Goal: Task Accomplishment & Management: Use online tool/utility

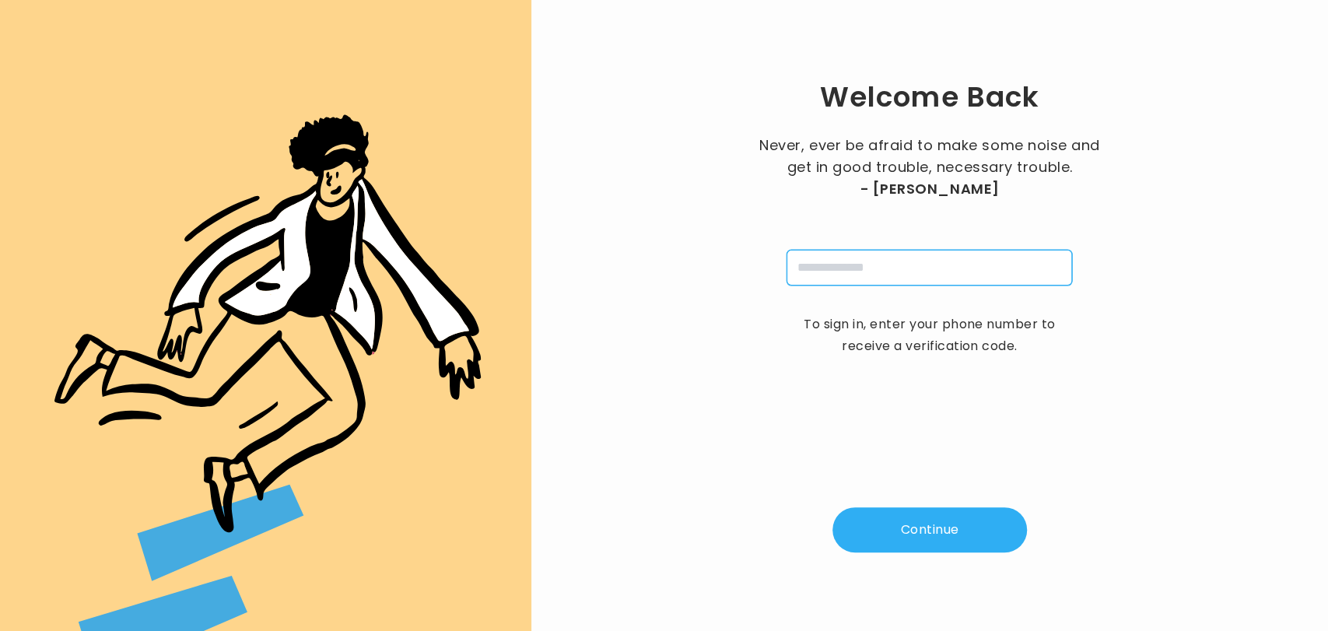
click at [834, 273] on input "tel" at bounding box center [930, 268] width 286 height 36
click at [903, 277] on input "**********" at bounding box center [930, 268] width 286 height 36
type input "**********"
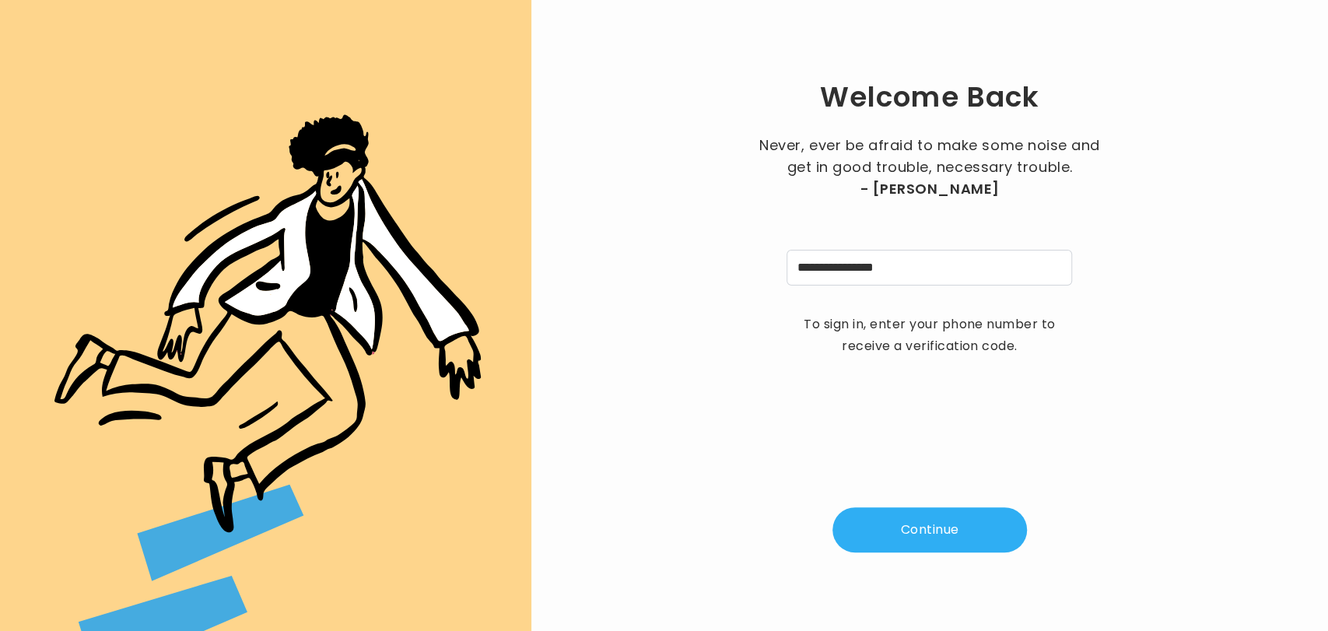
click at [924, 531] on button "Continue" at bounding box center [930, 529] width 195 height 45
type input "*"
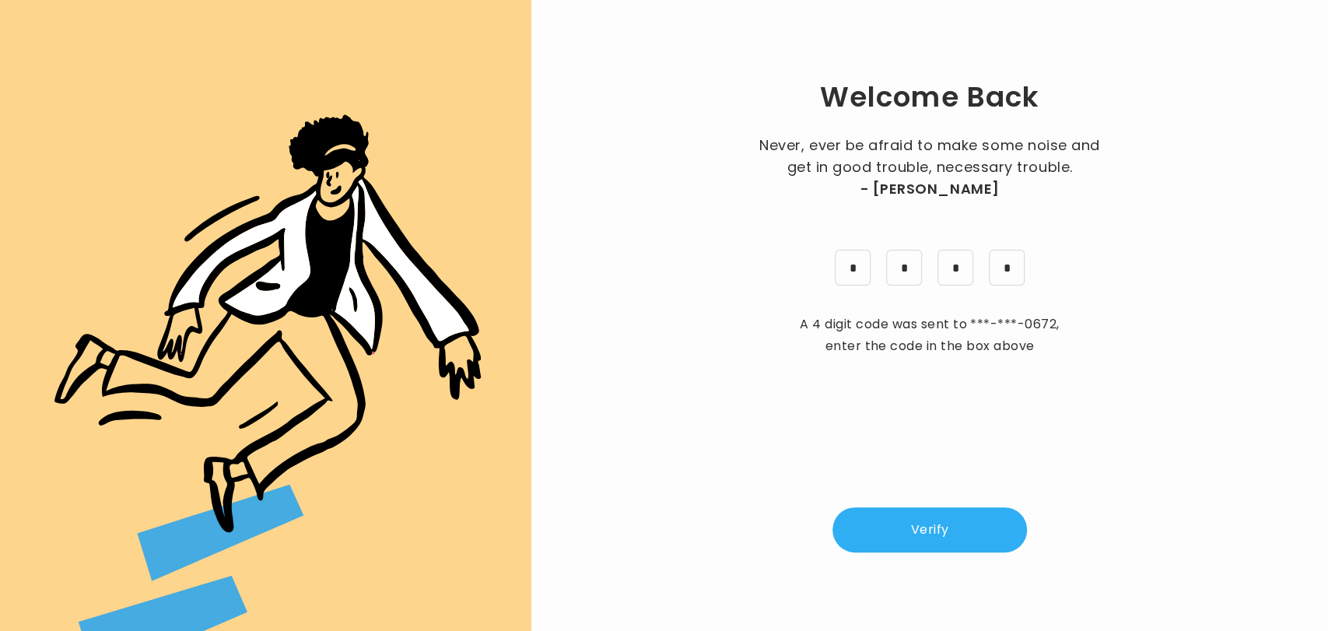
click at [919, 527] on button "Verify" at bounding box center [930, 529] width 195 height 45
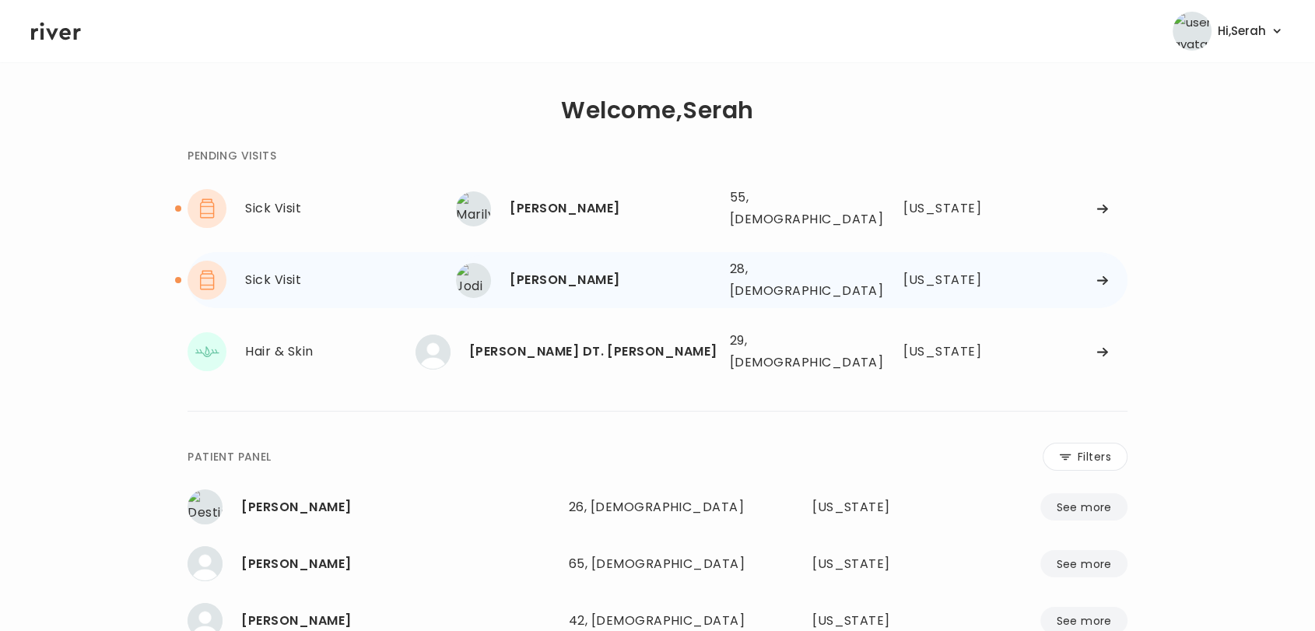
click at [536, 269] on div "[PERSON_NAME]" at bounding box center [613, 280] width 207 height 22
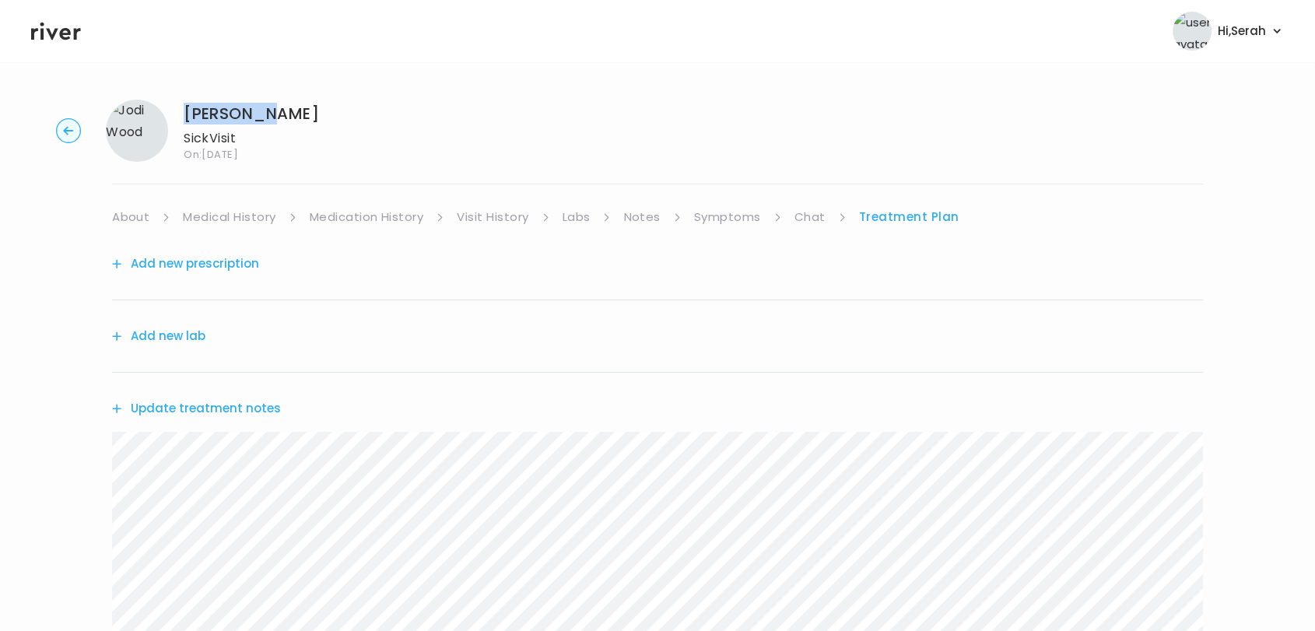
drag, startPoint x: 286, startPoint y: 117, endPoint x: 185, endPoint y: 113, distance: 100.5
click at [185, 113] on div "Jodi Wood Sick Visit On: 06 Oct 2025" at bounding box center [657, 131] width 1265 height 62
copy h1 "[PERSON_NAME]"
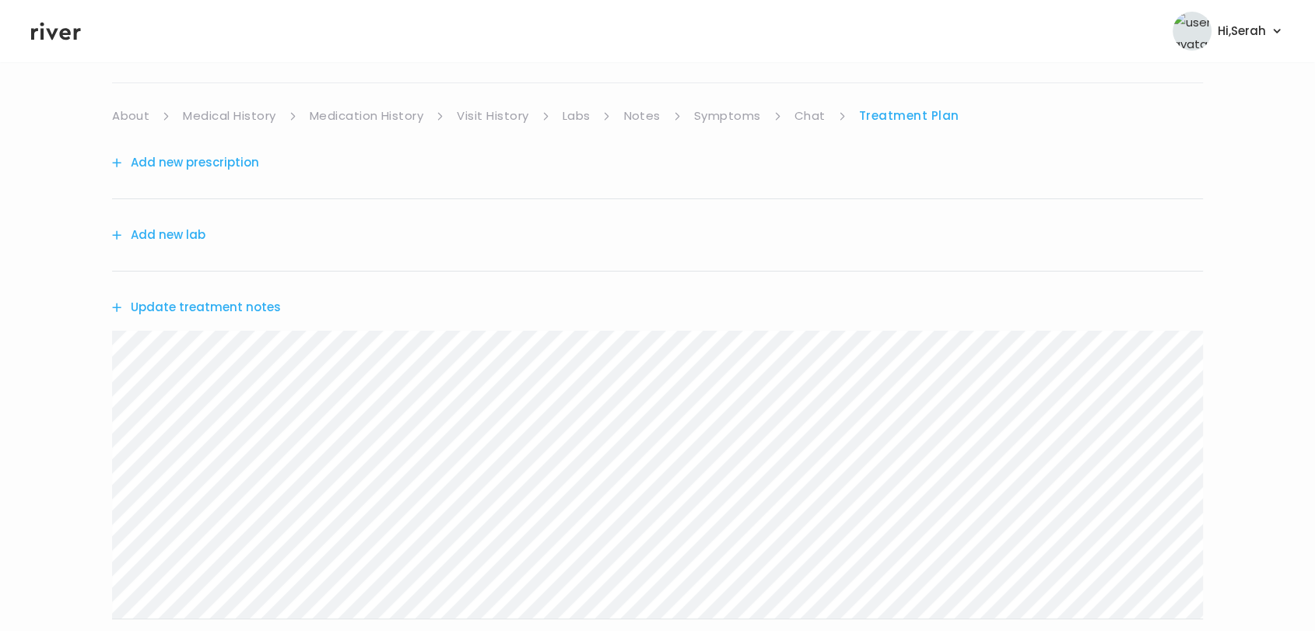
scroll to position [45, 0]
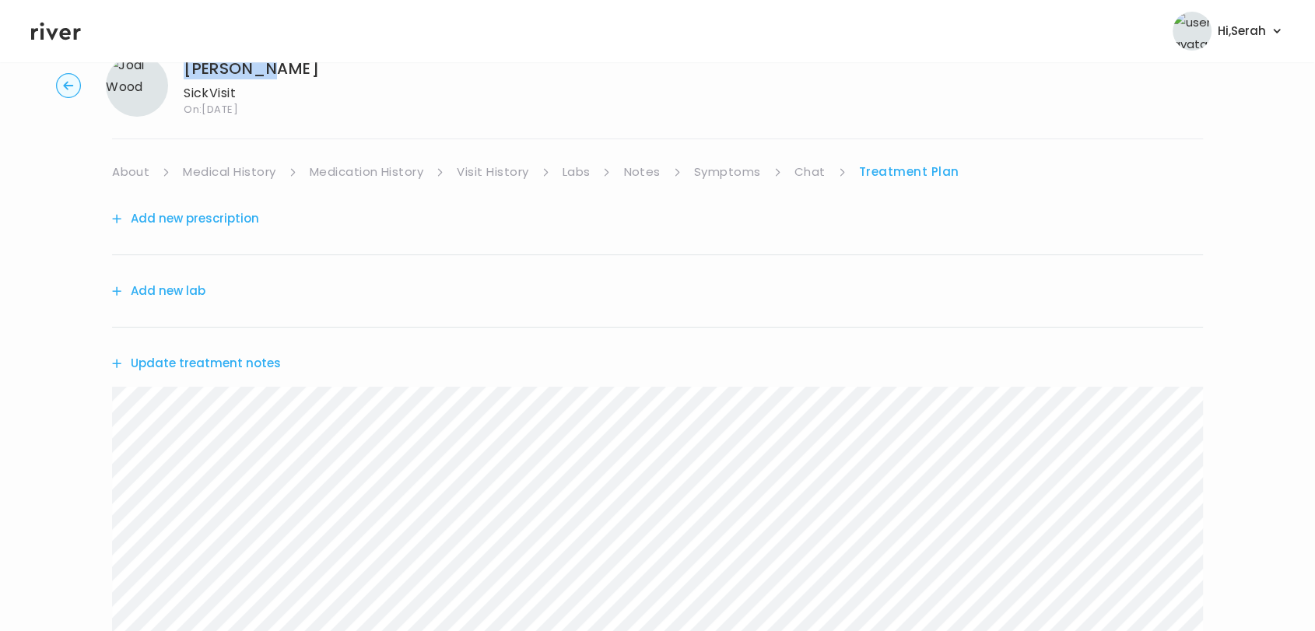
click at [822, 170] on link "Chat" at bounding box center [809, 172] width 31 height 22
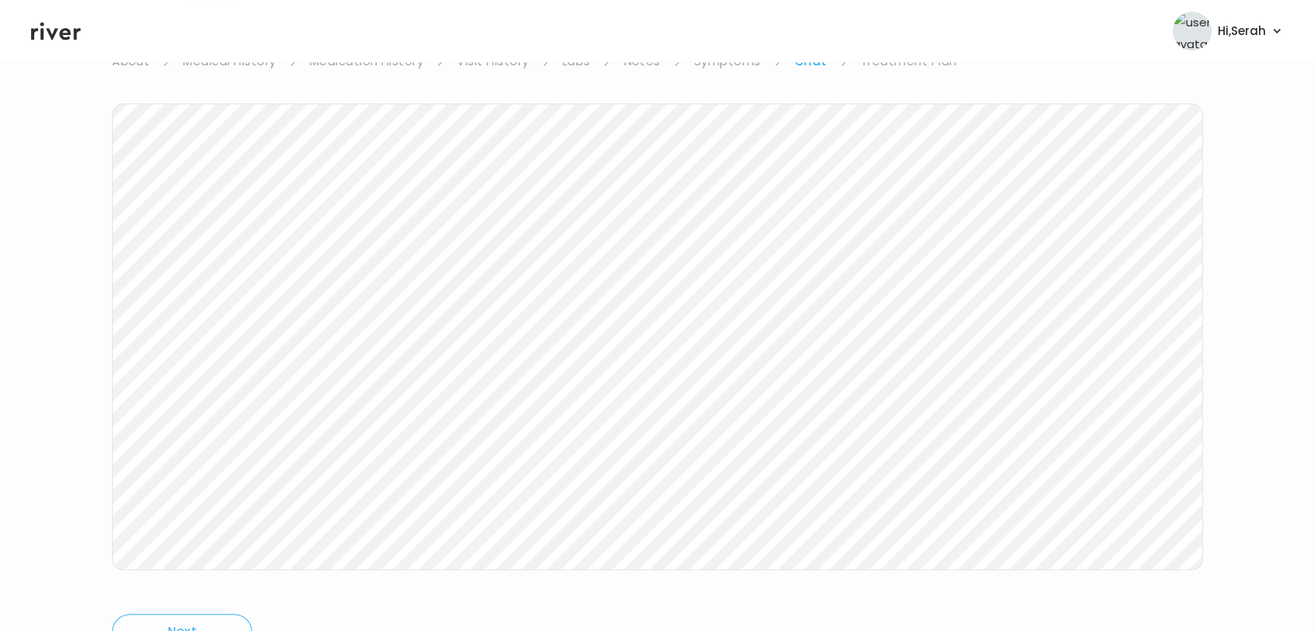
scroll to position [212, 0]
click at [43, 34] on icon at bounding box center [56, 32] width 50 height 18
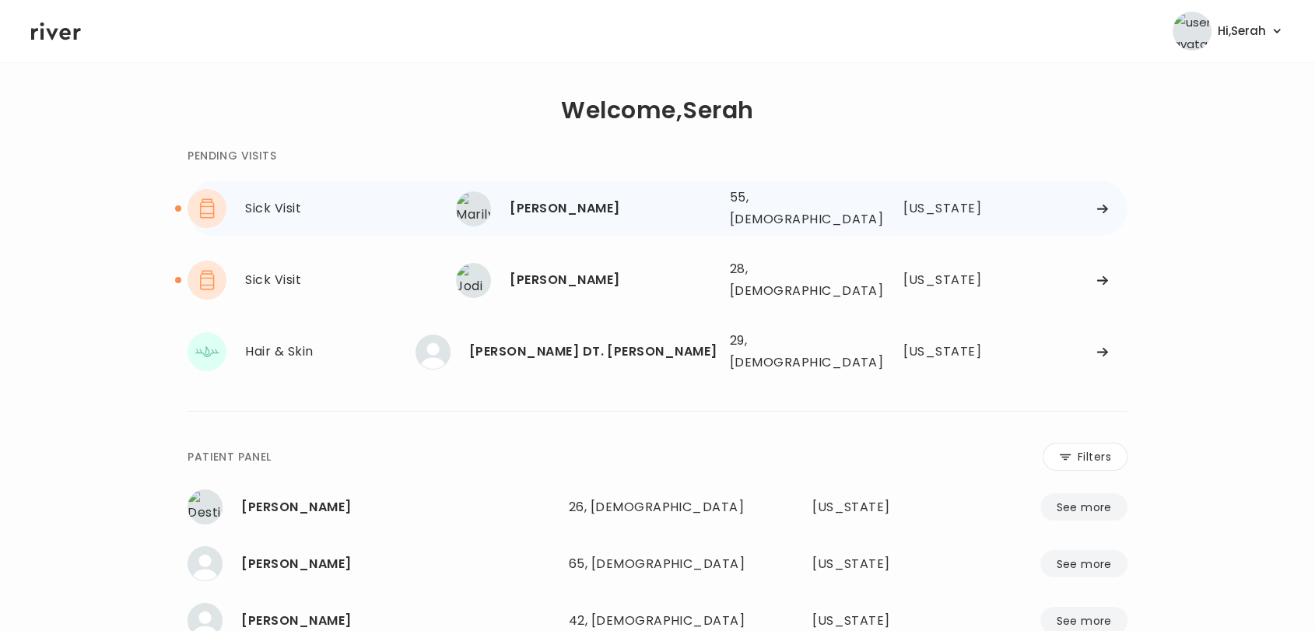
click at [546, 203] on div "[PERSON_NAME]" at bounding box center [613, 209] width 207 height 22
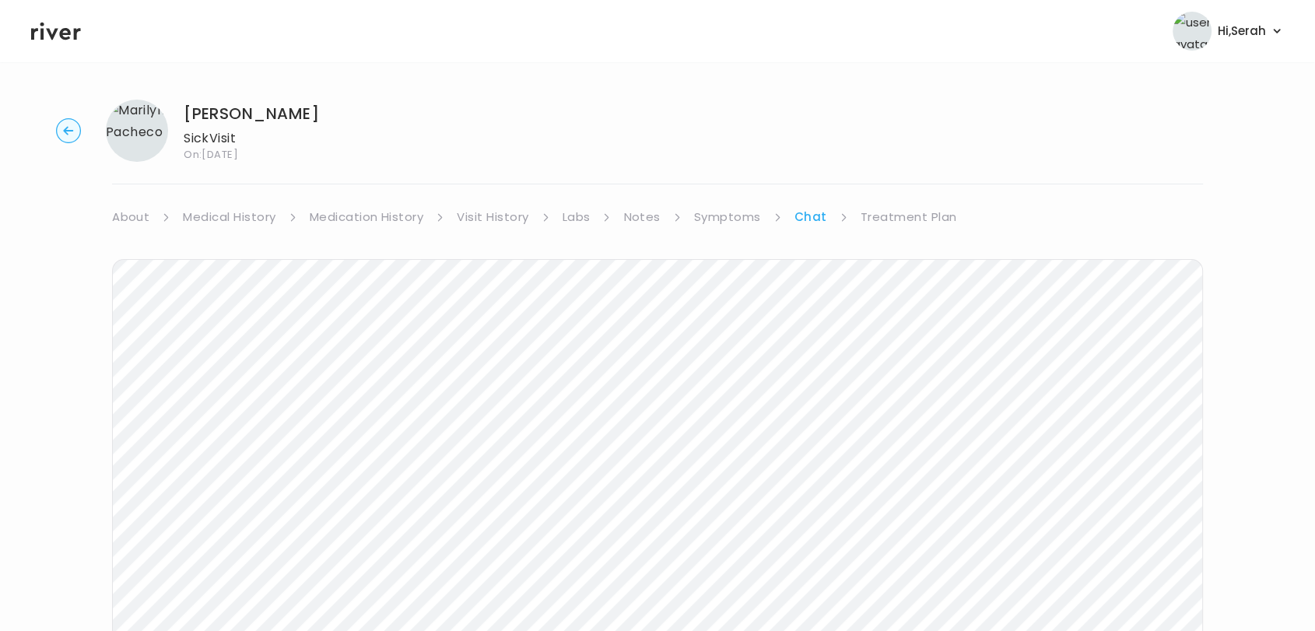
click at [585, 207] on link "Labs" at bounding box center [577, 217] width 28 height 22
click at [816, 211] on link "Chat" at bounding box center [812, 217] width 31 height 22
click at [61, 35] on icon at bounding box center [56, 32] width 50 height 18
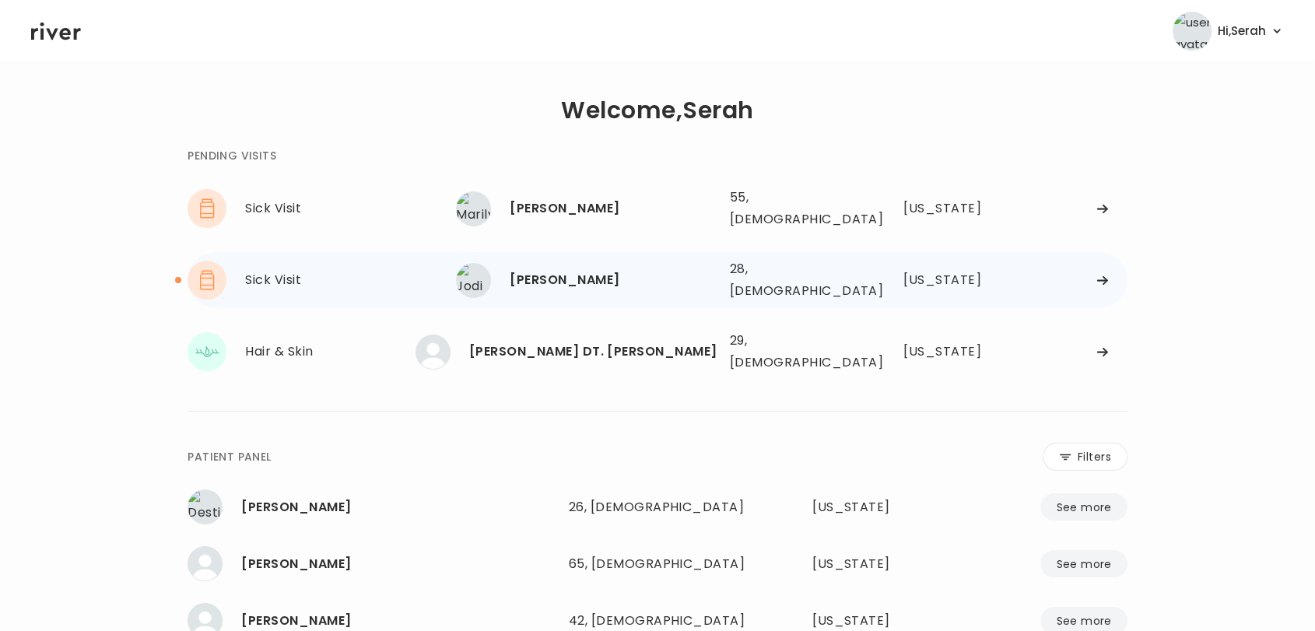
click at [575, 263] on div "Jodi Wood 28, Female See more" at bounding box center [586, 280] width 261 height 35
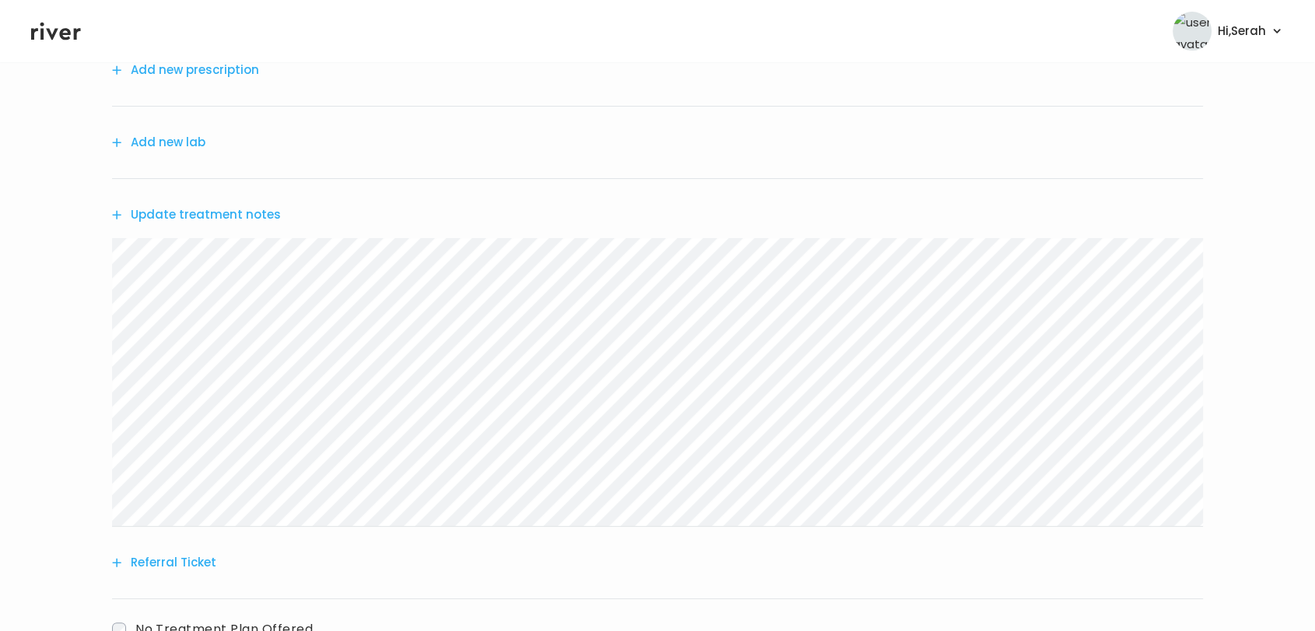
scroll to position [72, 0]
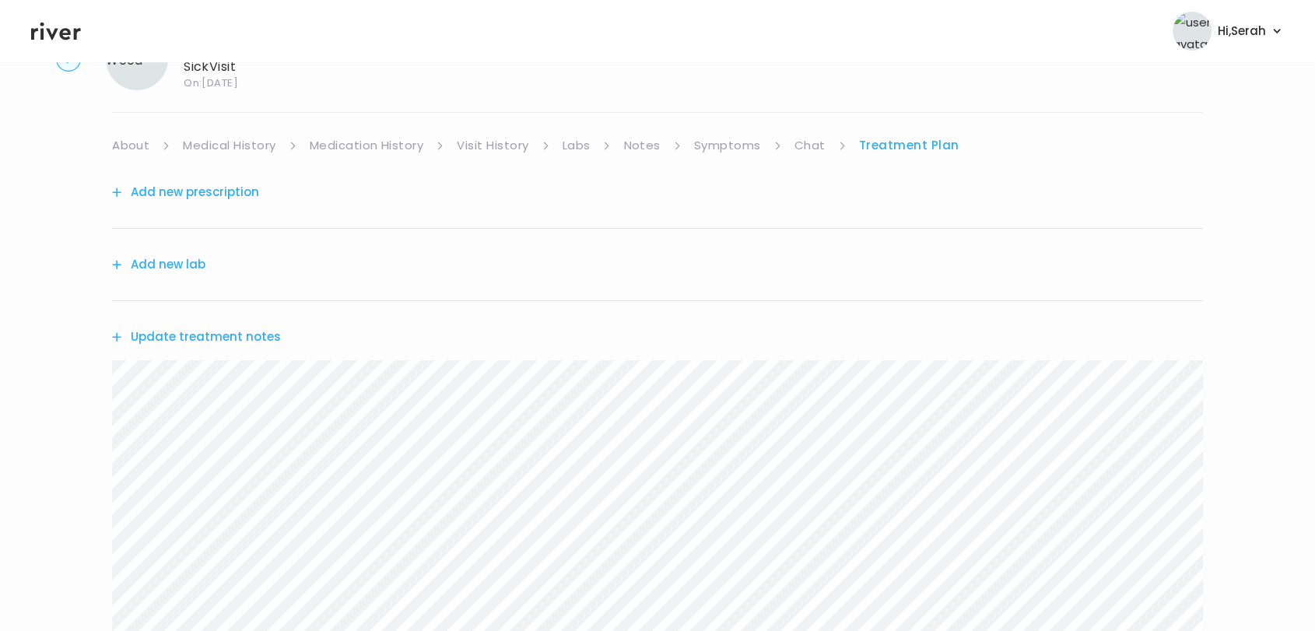
click at [797, 139] on link "Chat" at bounding box center [809, 146] width 31 height 22
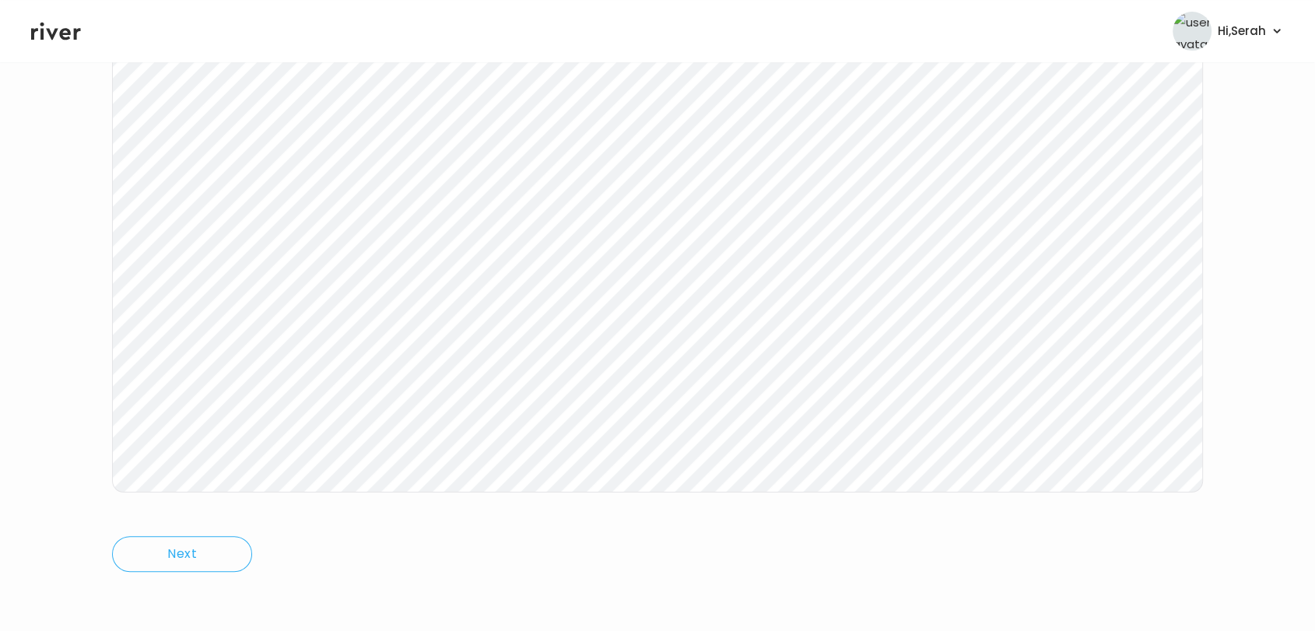
click at [61, 44] on header "Hi, Serah Profile Logout" at bounding box center [657, 31] width 1315 height 62
click at [378, 222] on link "Medication History" at bounding box center [367, 217] width 114 height 22
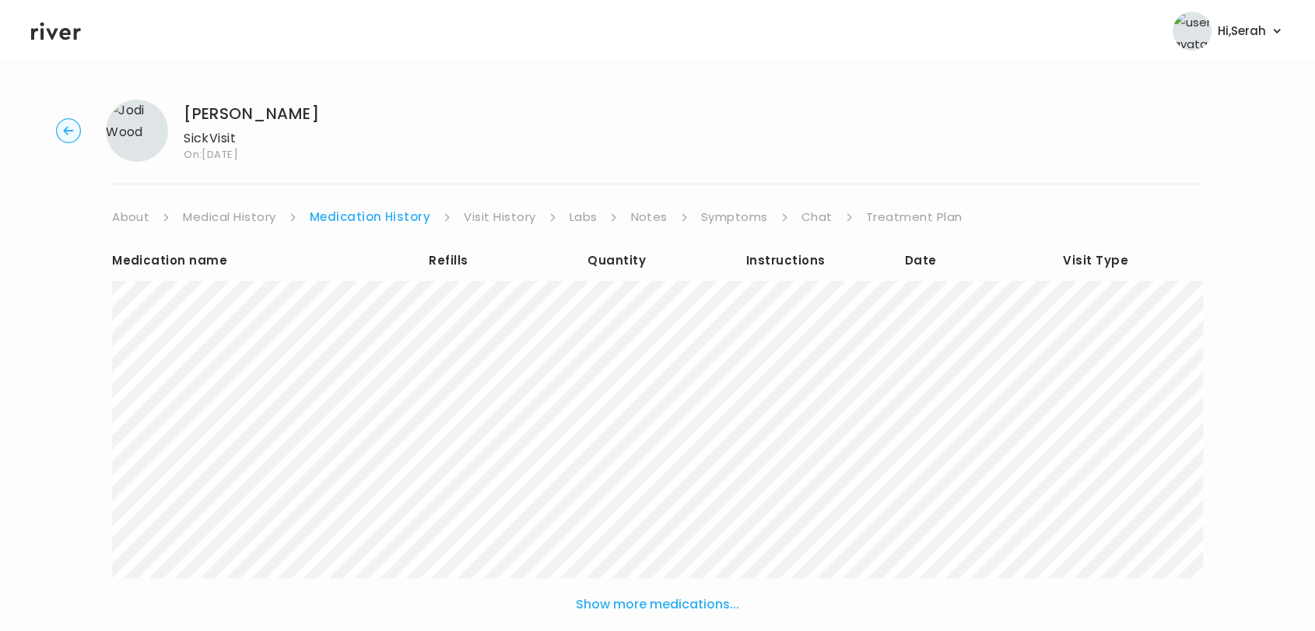
click at [899, 216] on link "Treatment Plan" at bounding box center [914, 217] width 96 height 22
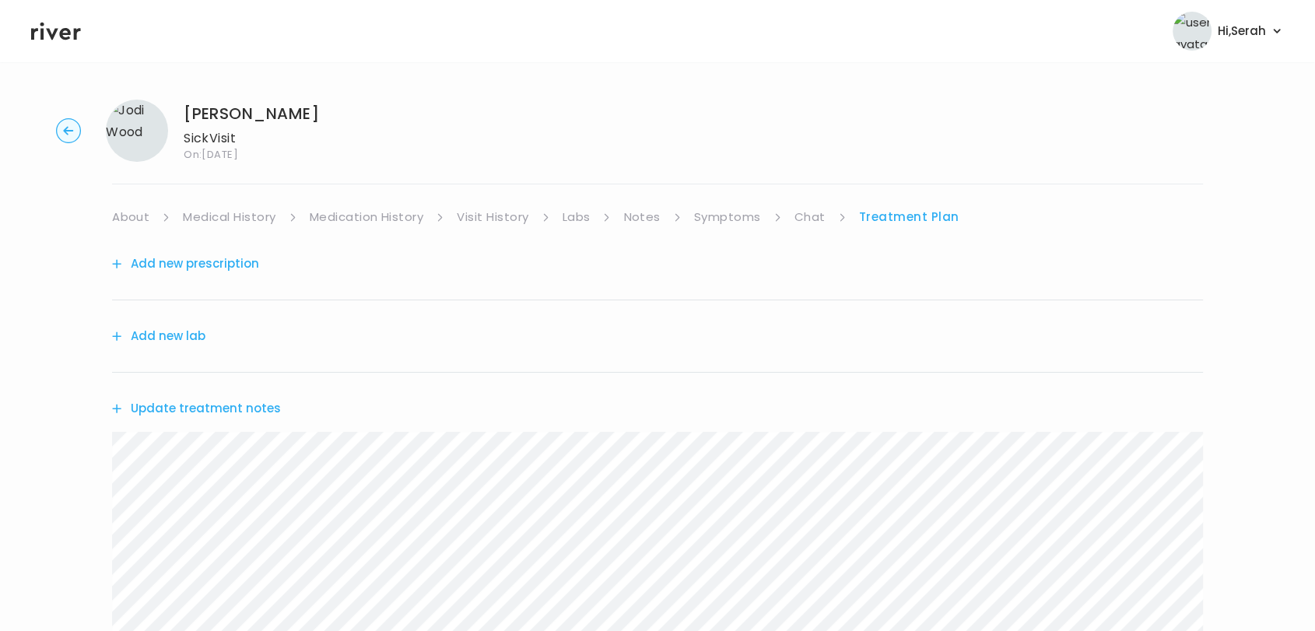
click at [268, 265] on div "Add new prescription" at bounding box center [657, 264] width 1091 height 72
click at [216, 262] on button "Add new prescription" at bounding box center [185, 264] width 147 height 22
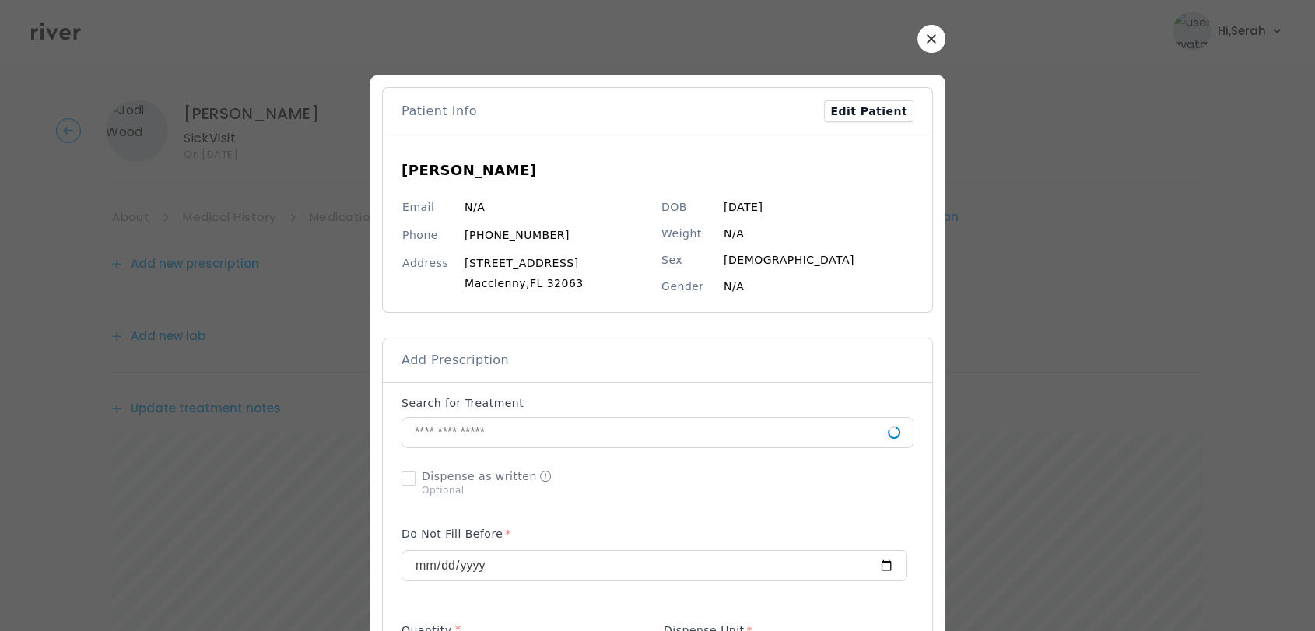
scroll to position [169, 0]
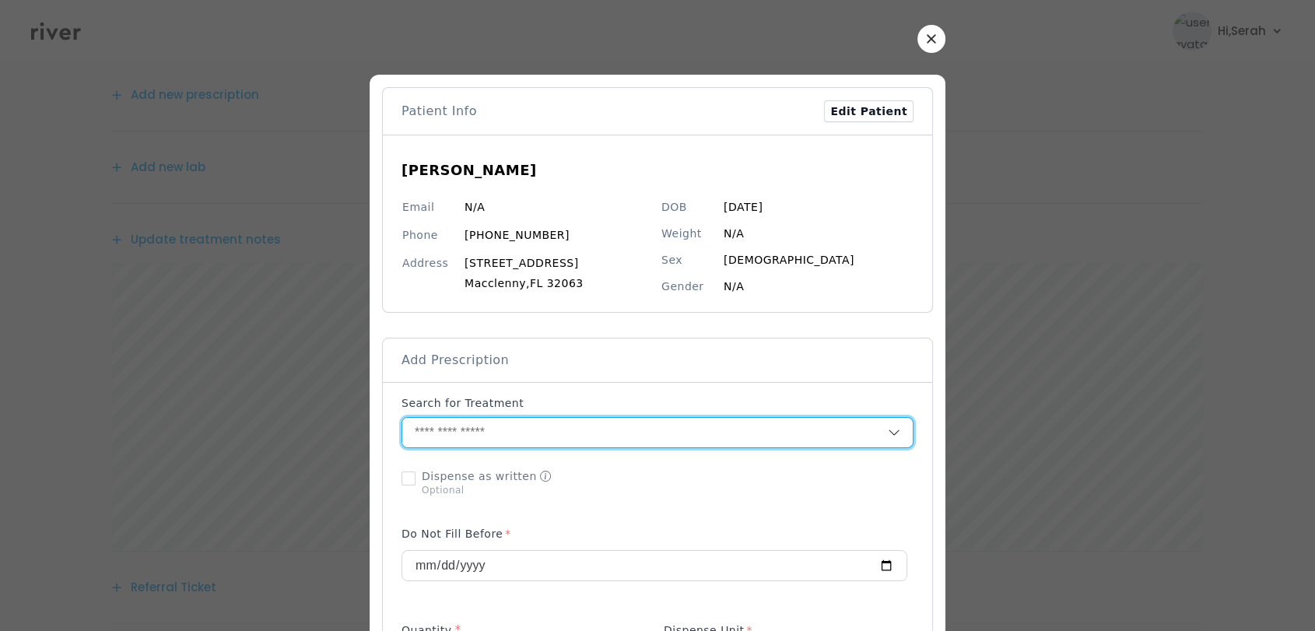
click at [450, 437] on input "text" at bounding box center [645, 433] width 486 height 30
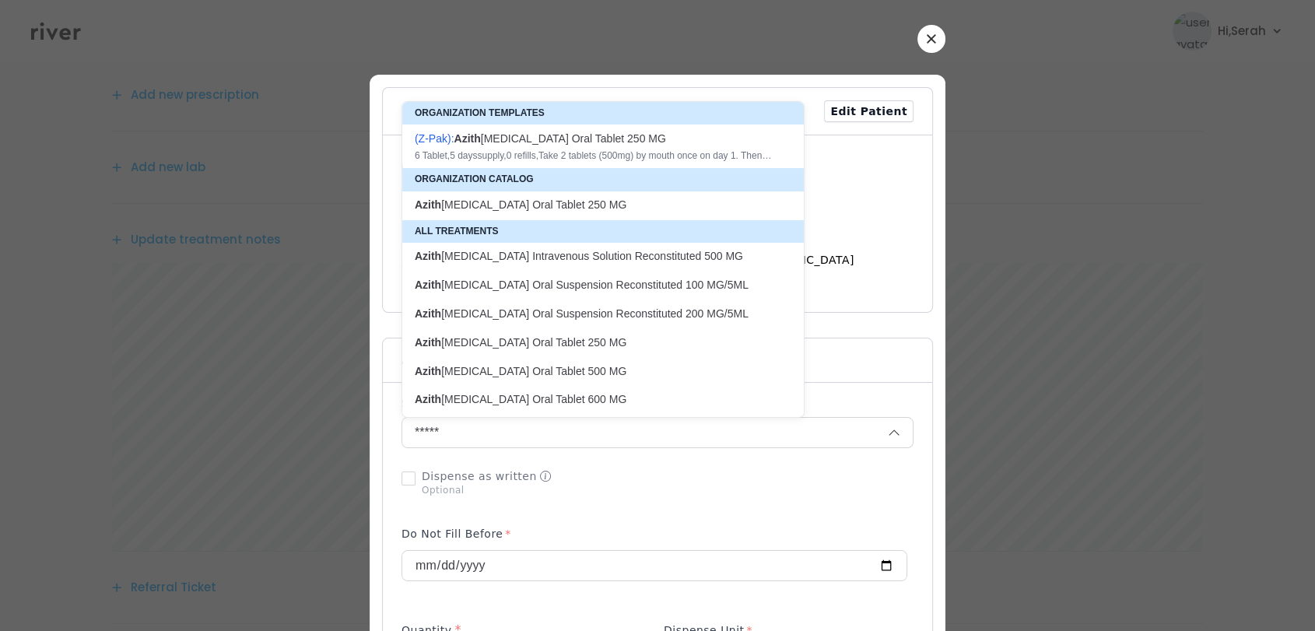
click at [556, 139] on div "( Z-Pak ): Azith romycin Oral Tablet 250 MG" at bounding box center [594, 139] width 358 height 16
type input "**********"
type input "*"
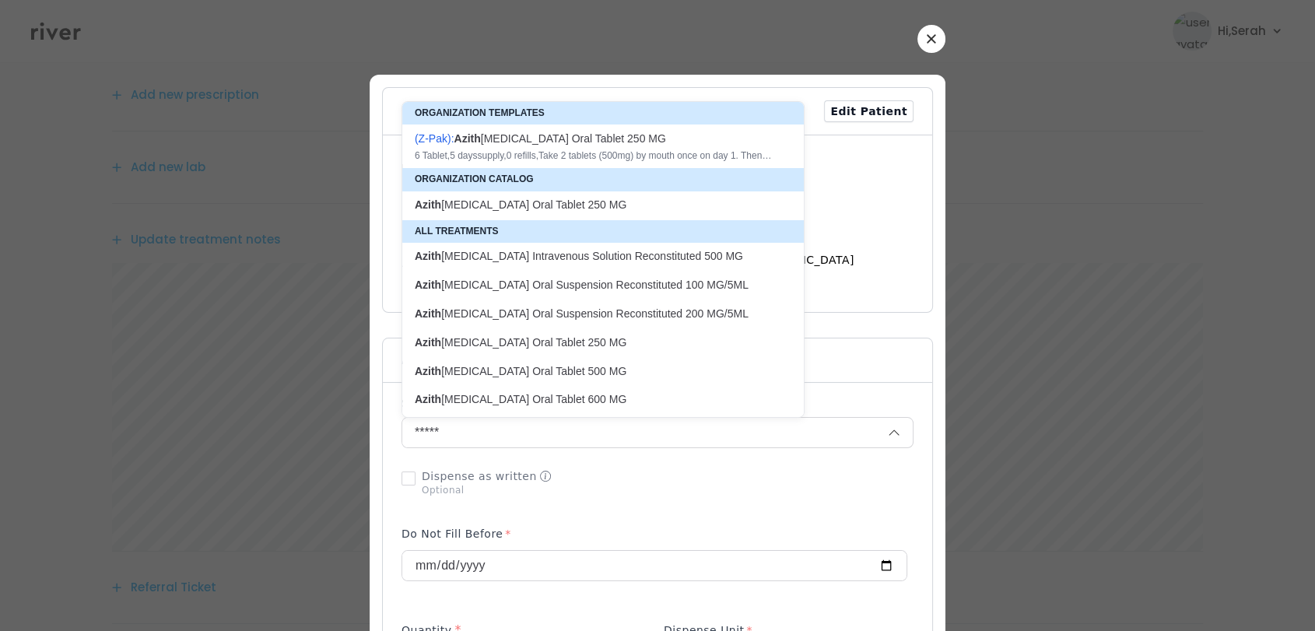
type textarea "**********"
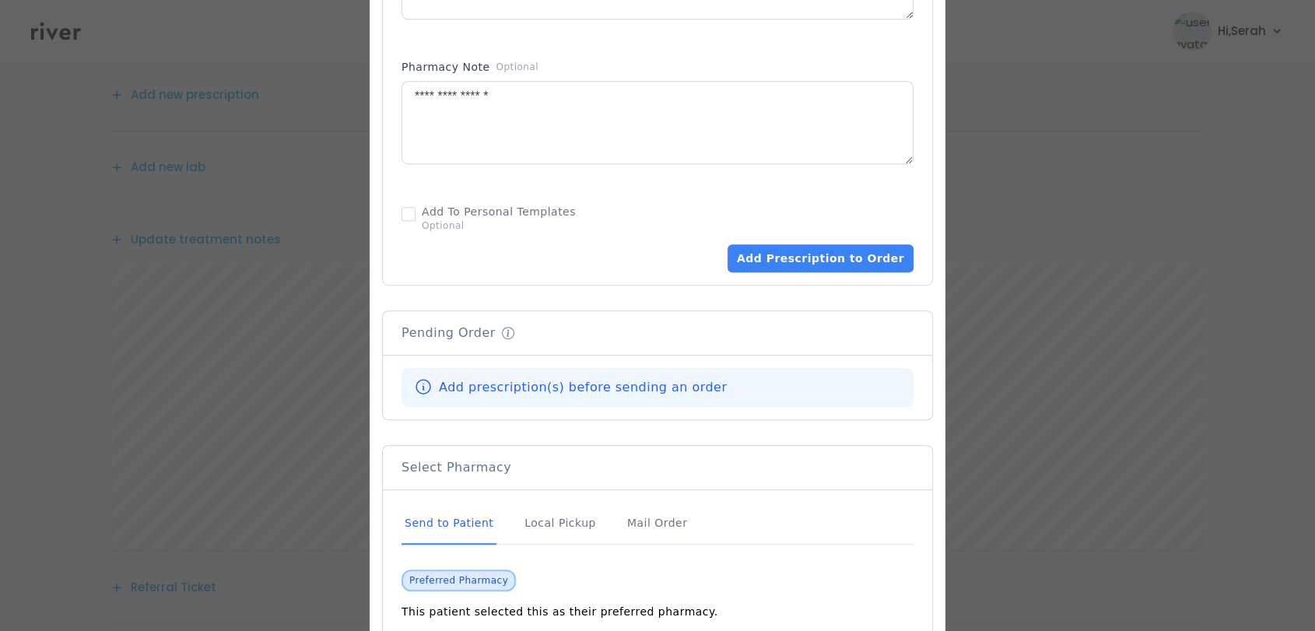
scroll to position [1020, 0]
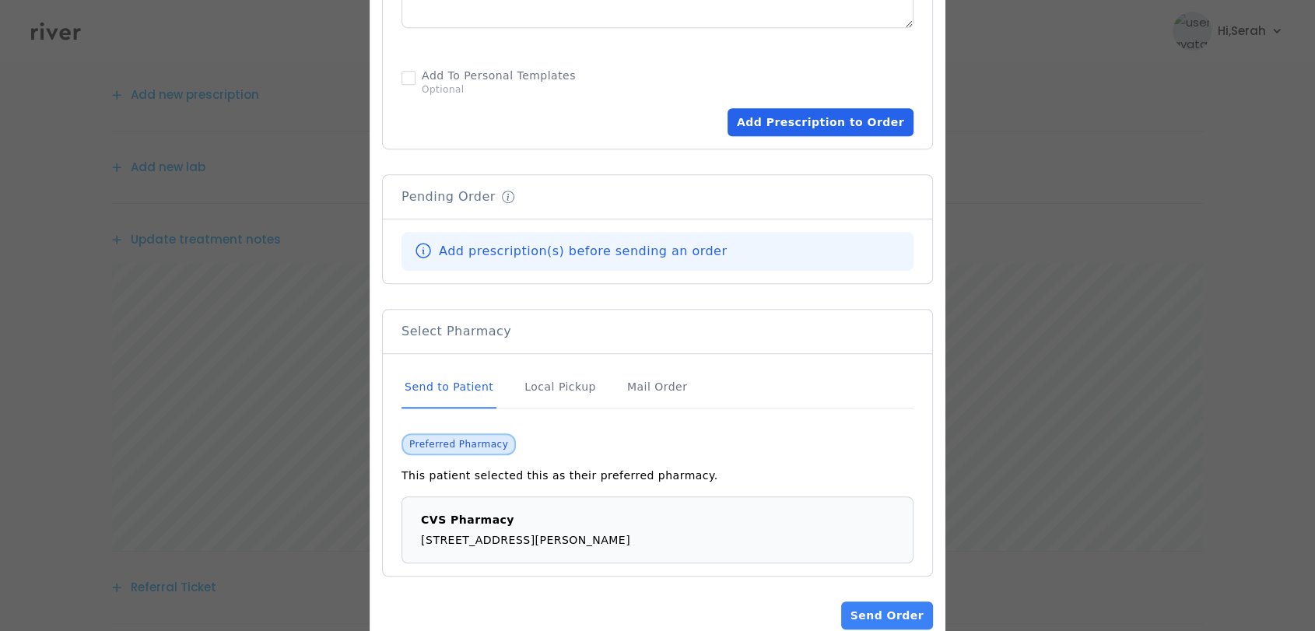
click at [822, 123] on button "Add Prescription to Order" at bounding box center [821, 122] width 186 height 28
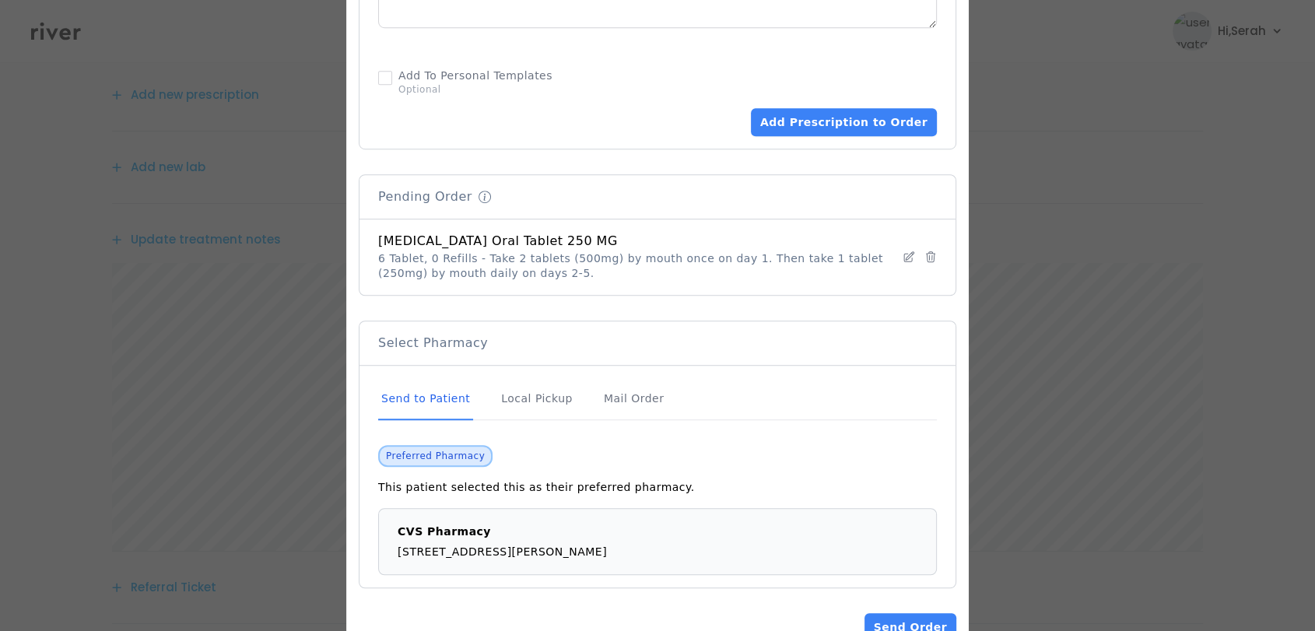
scroll to position [1065, 0]
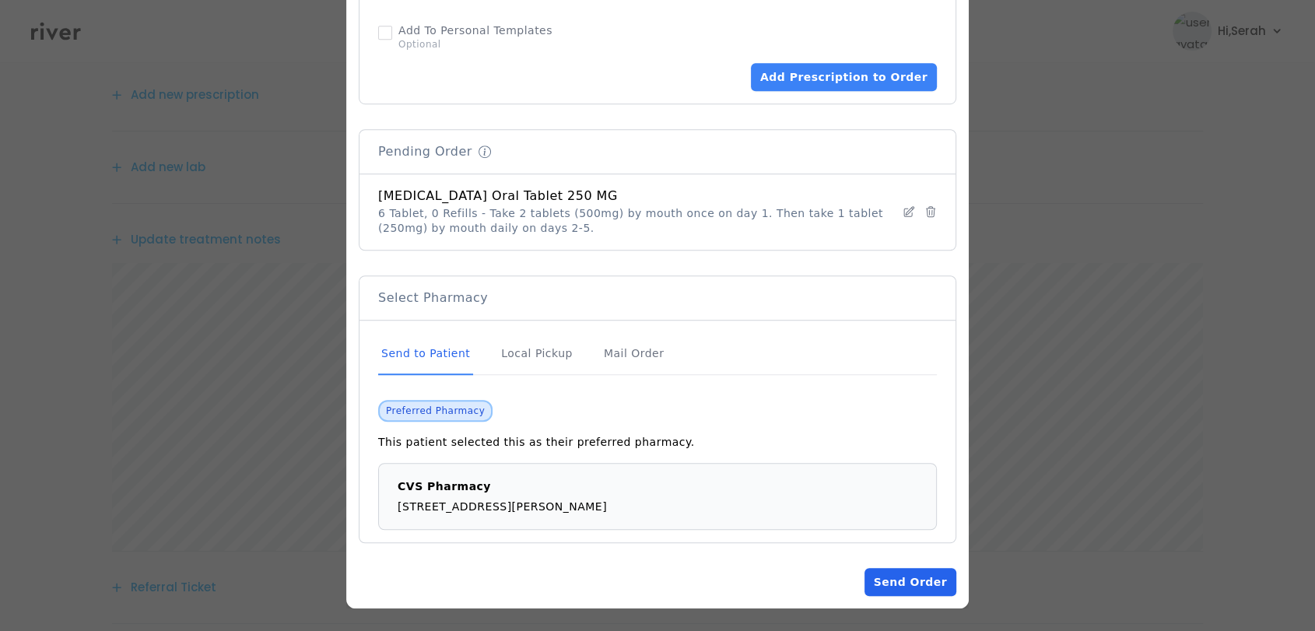
click at [909, 587] on button "Send Order" at bounding box center [910, 582] width 92 height 28
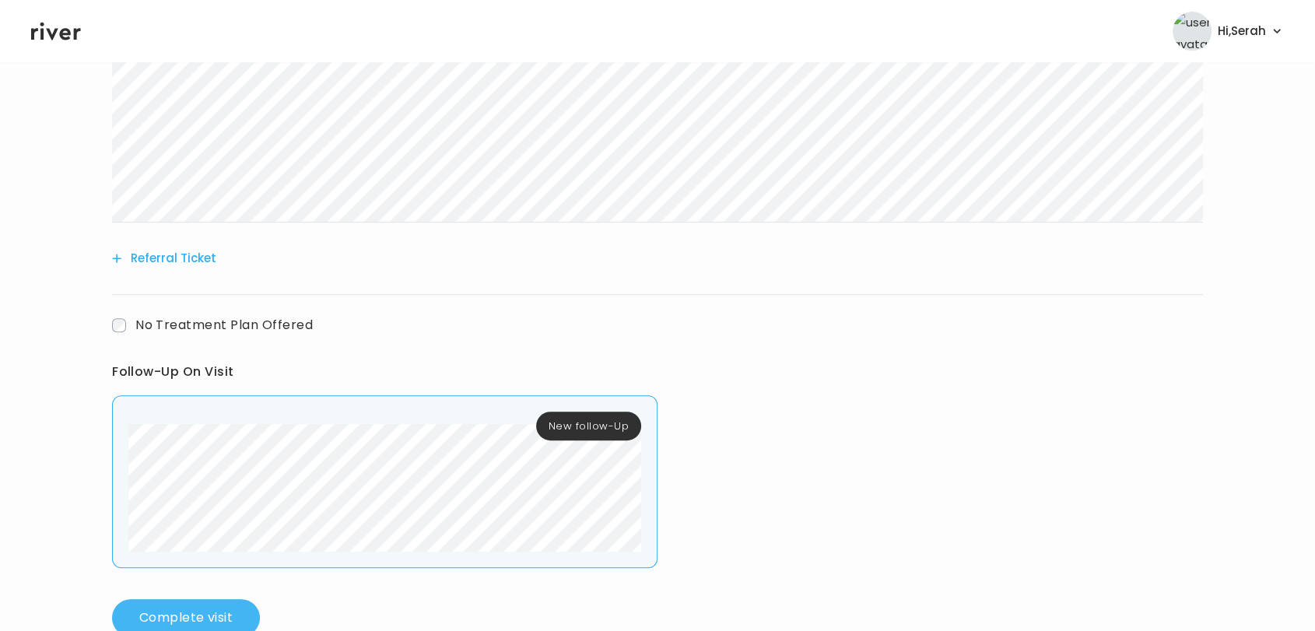
scroll to position [691, 0]
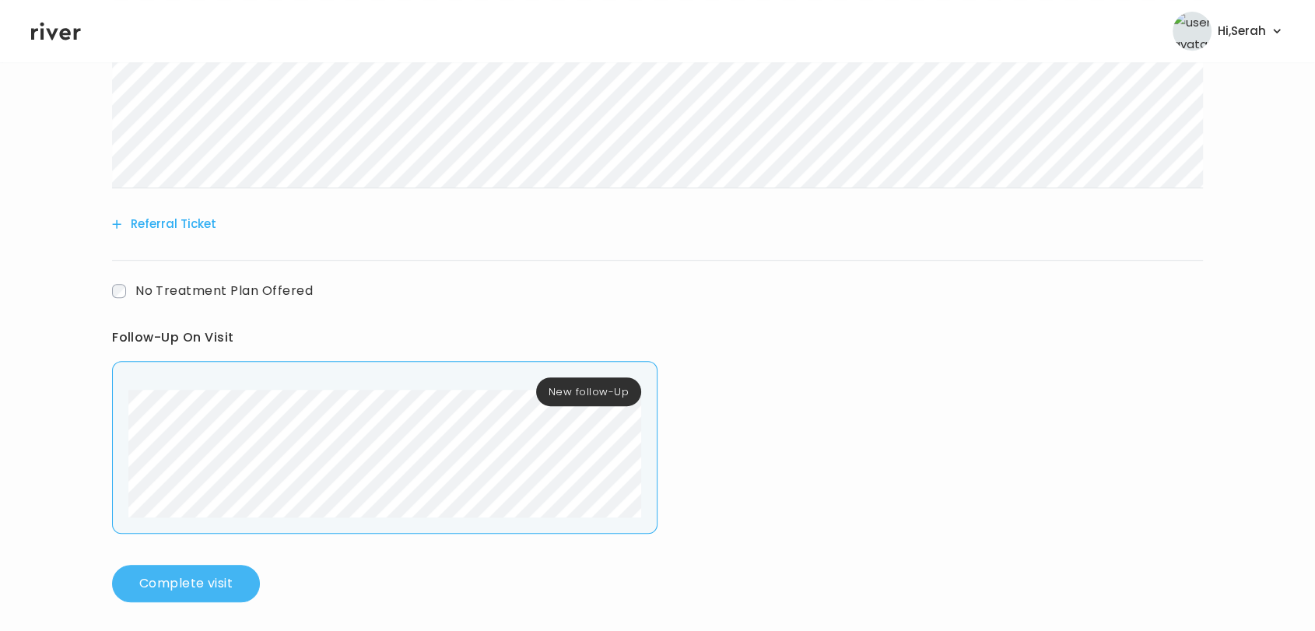
click at [197, 578] on button "Complete visit" at bounding box center [186, 583] width 148 height 37
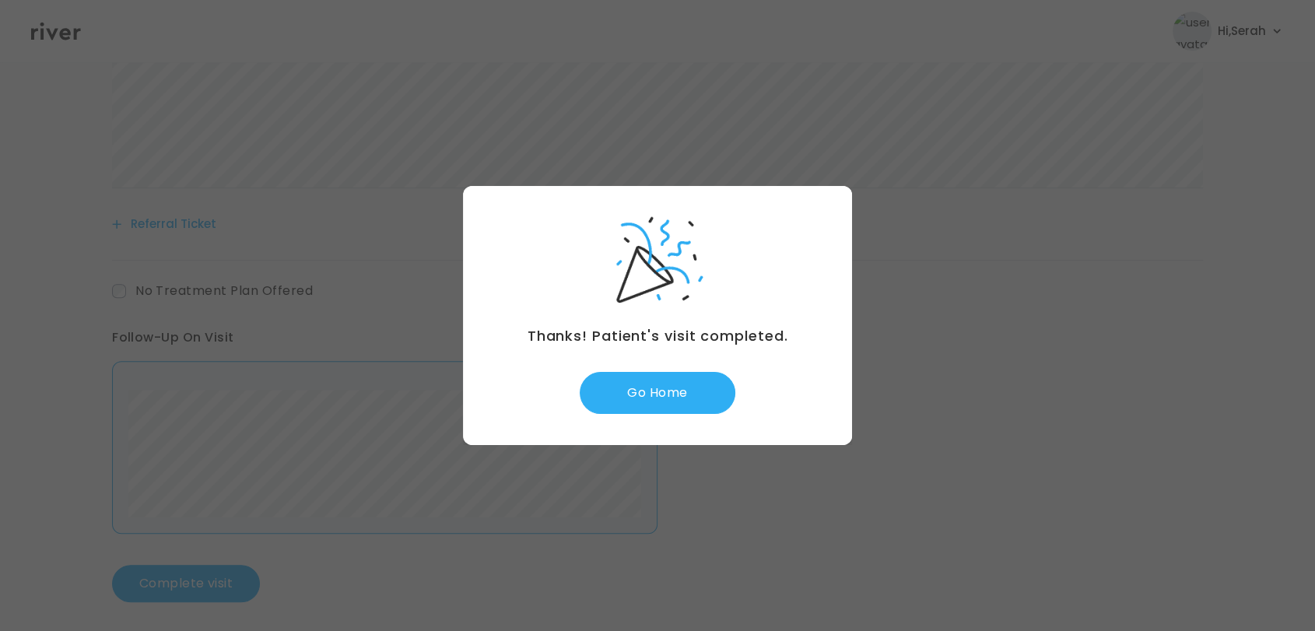
click at [630, 428] on div "Thanks! Patient's visit completed. Go Home" at bounding box center [657, 315] width 389 height 259
click at [709, 397] on button "Go Home" at bounding box center [658, 393] width 156 height 42
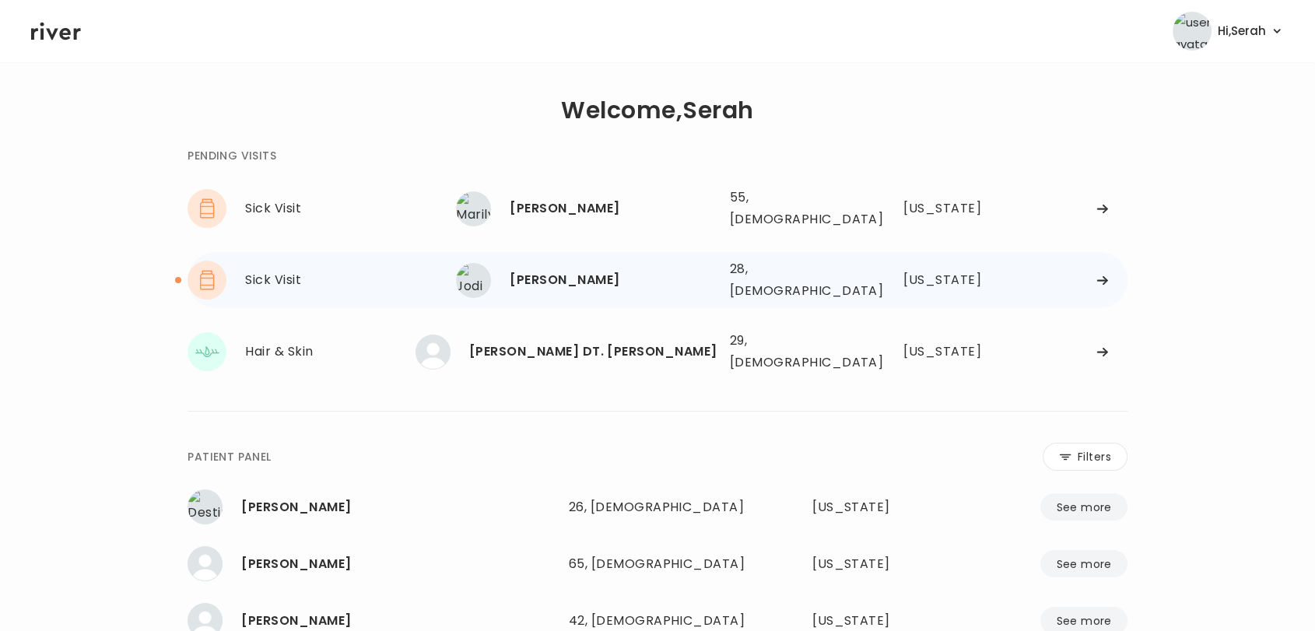
click at [570, 263] on div "Jodi Wood 28, Female See more" at bounding box center [586, 280] width 261 height 35
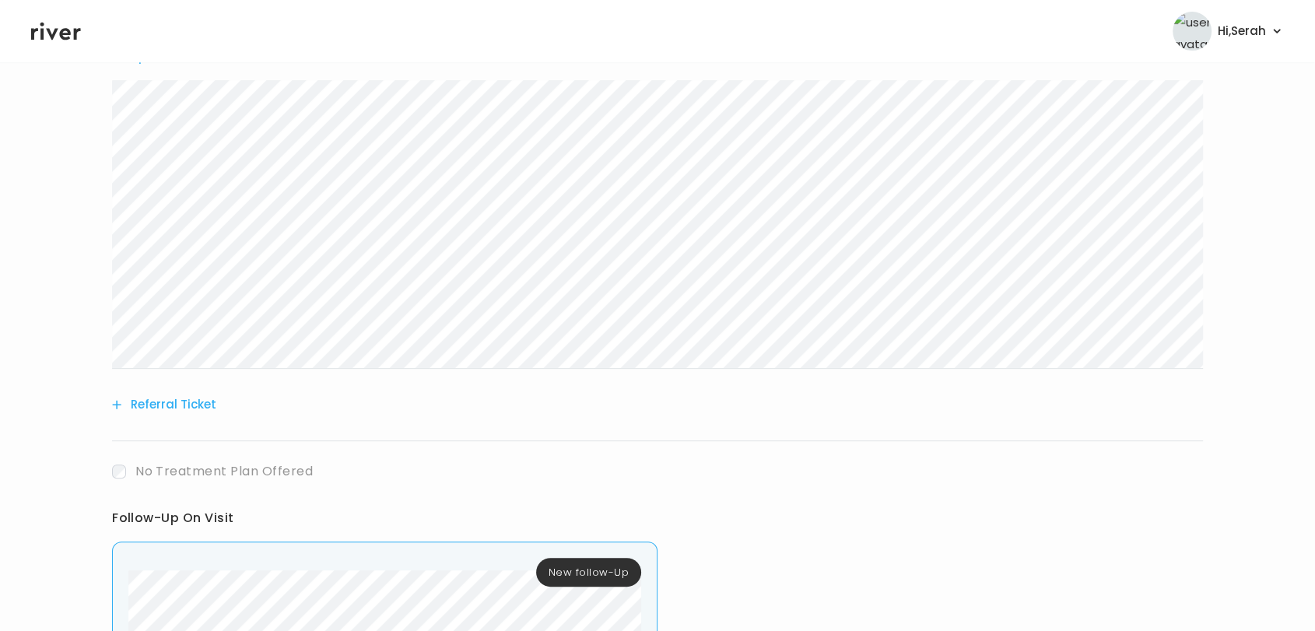
scroll to position [662, 0]
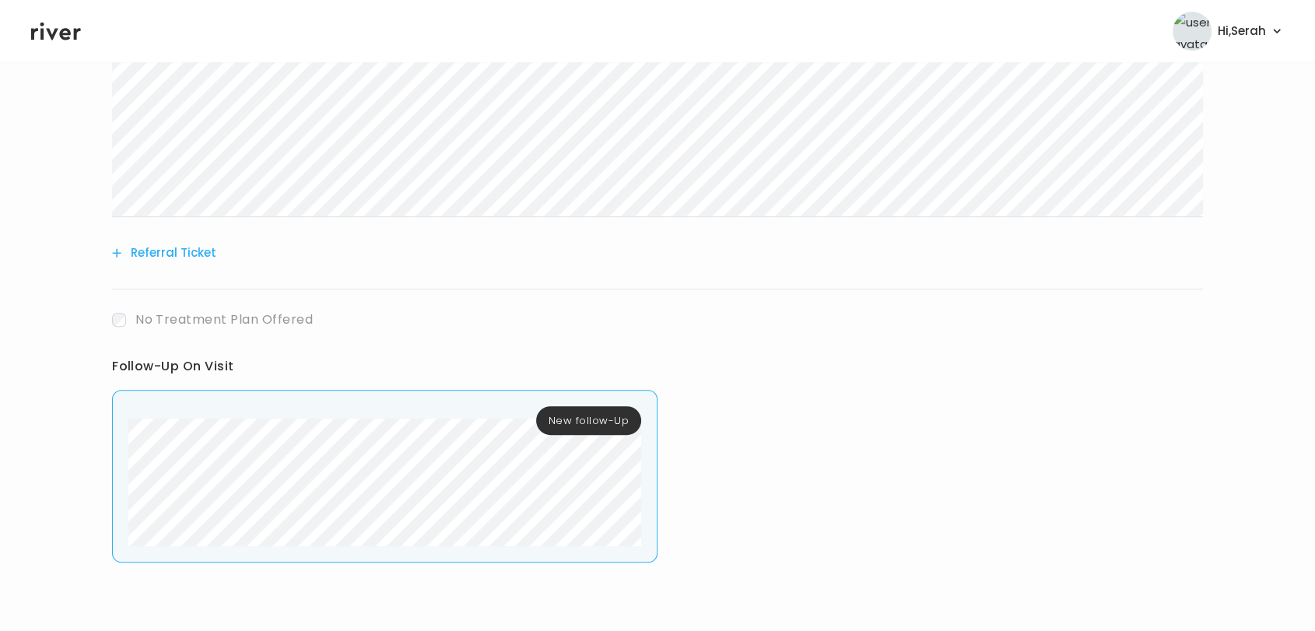
click at [58, 20] on icon at bounding box center [56, 30] width 50 height 23
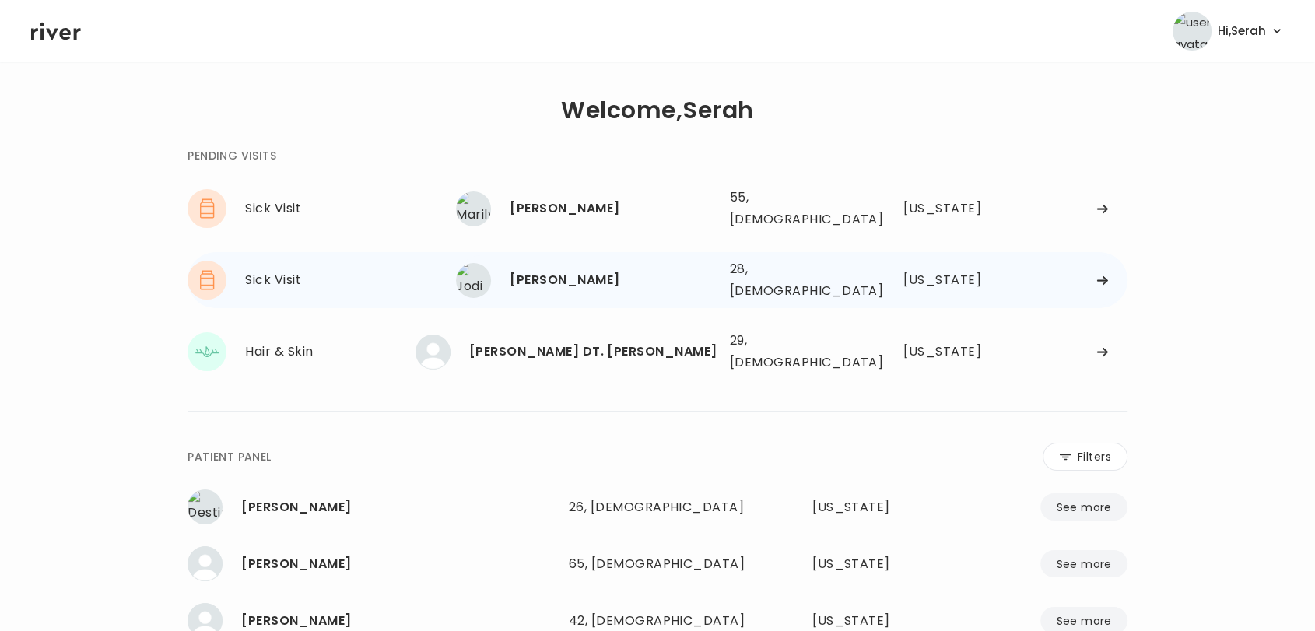
click at [572, 275] on div "[PERSON_NAME]" at bounding box center [613, 280] width 207 height 22
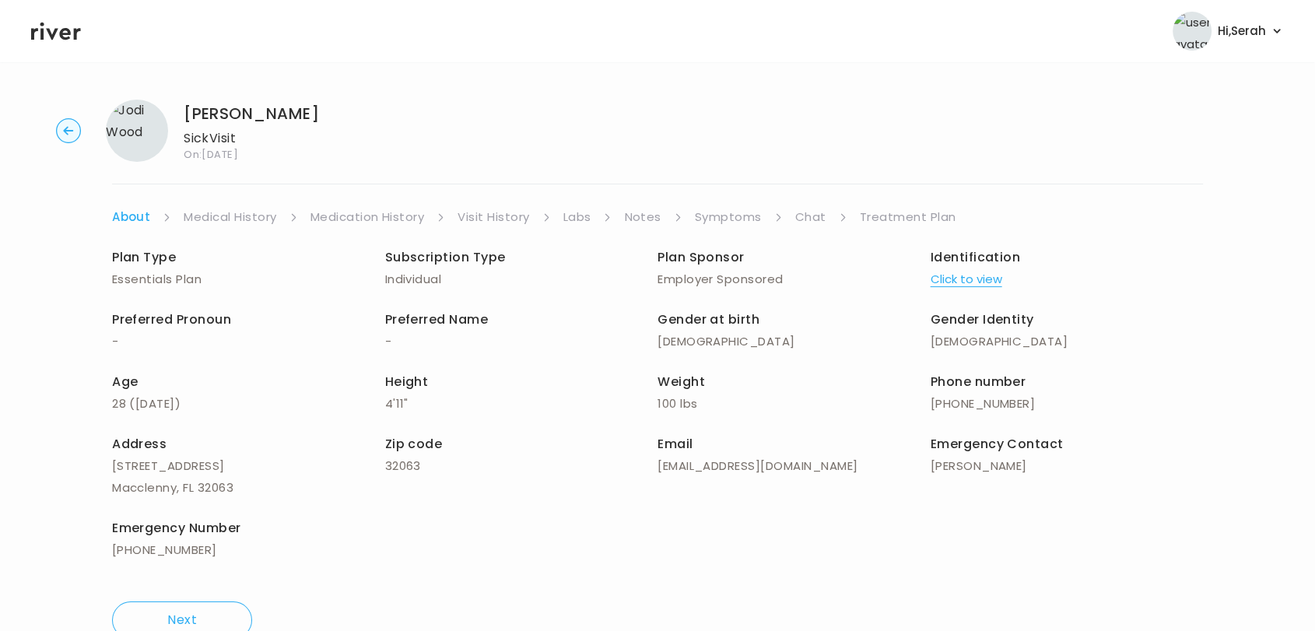
click at [815, 217] on link "Chat" at bounding box center [810, 217] width 31 height 22
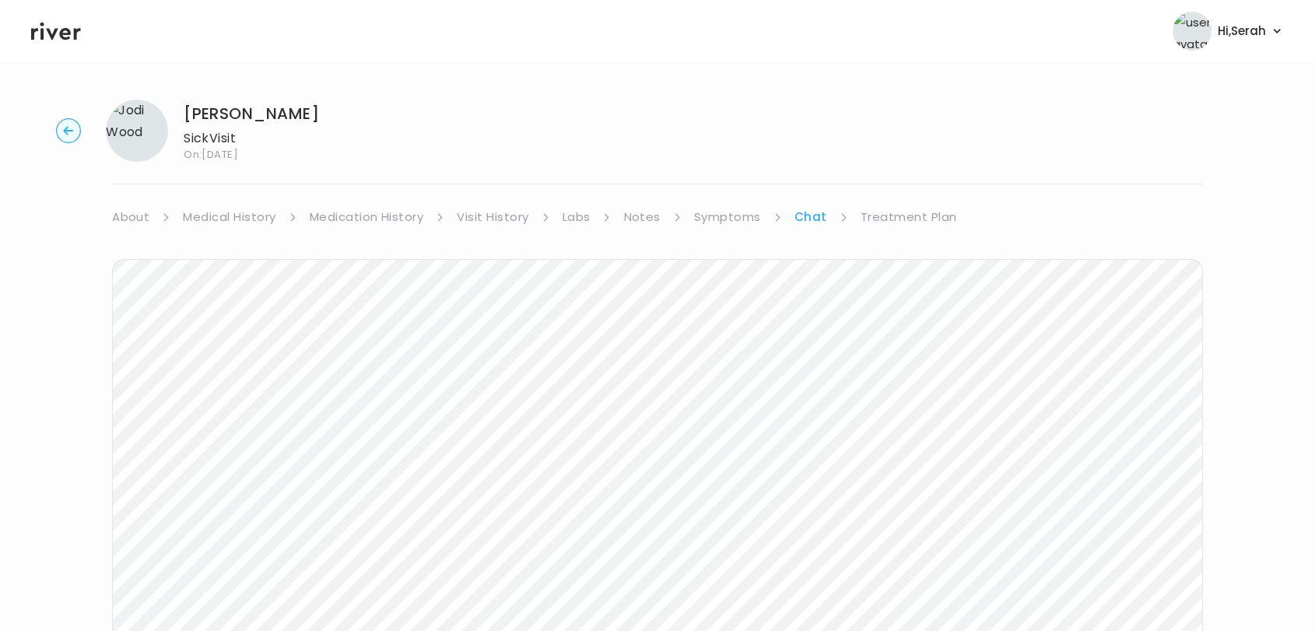
click at [872, 216] on link "Treatment Plan" at bounding box center [909, 217] width 96 height 22
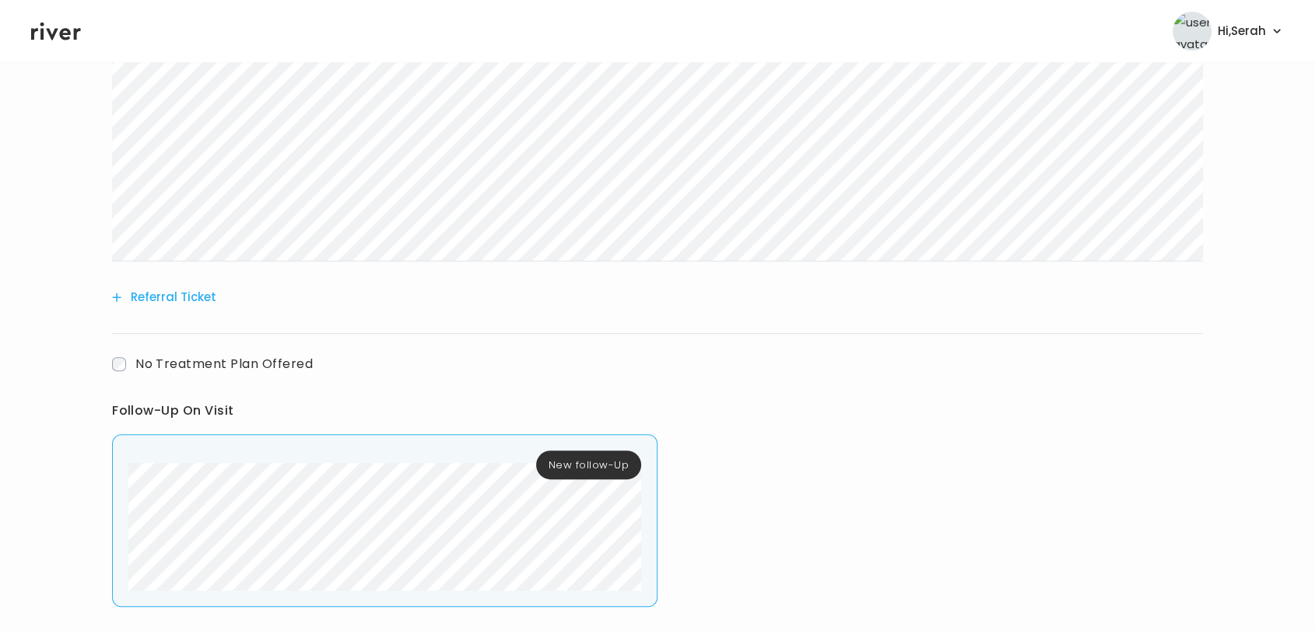
scroll to position [700, 0]
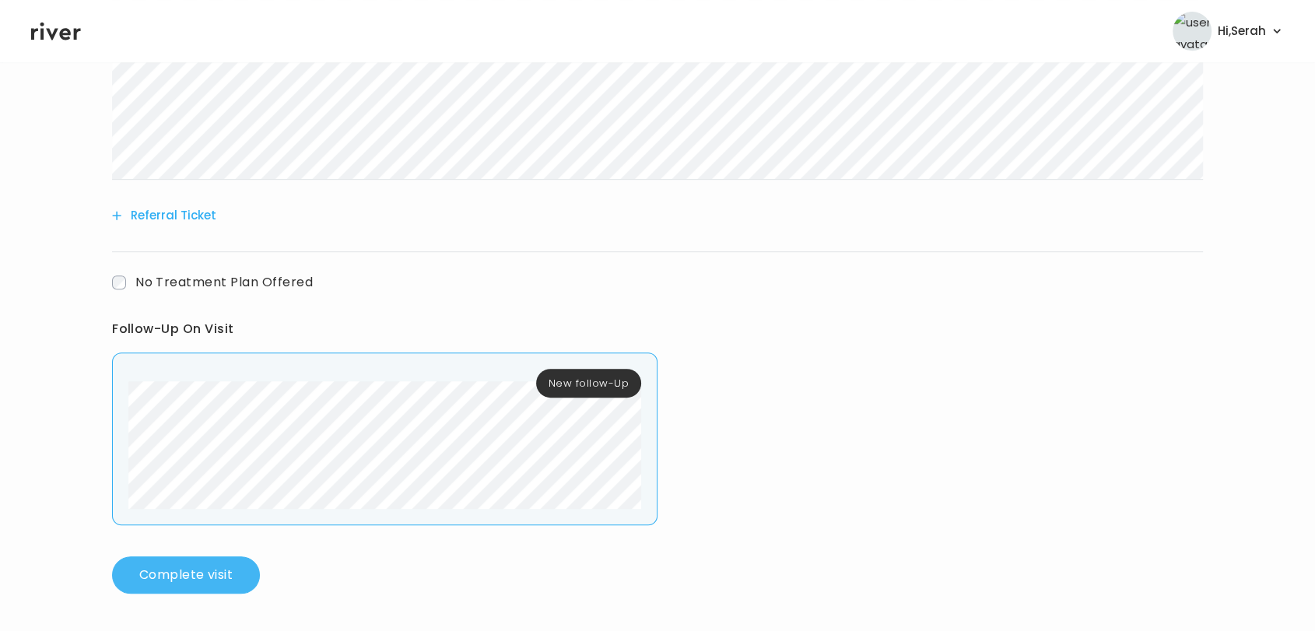
click at [162, 578] on button "Complete visit" at bounding box center [186, 574] width 148 height 37
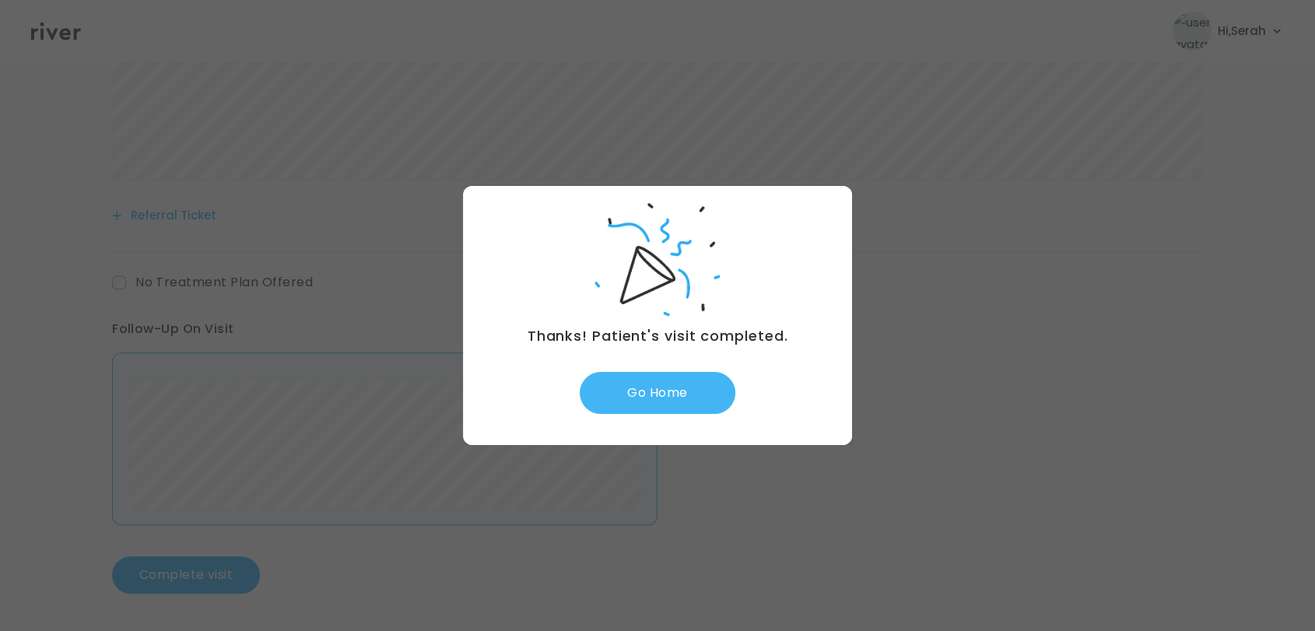
click at [662, 391] on button "Go Home" at bounding box center [658, 393] width 156 height 42
